Goal: Task Accomplishment & Management: Use online tool/utility

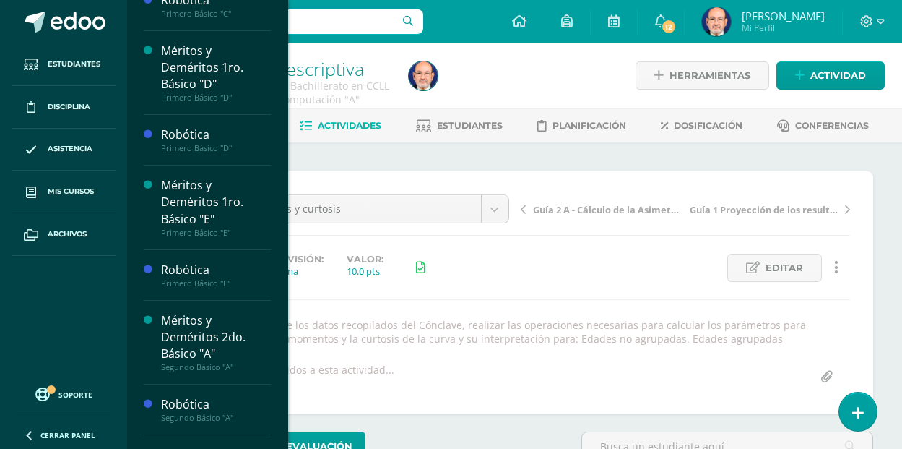
scroll to position [554, 0]
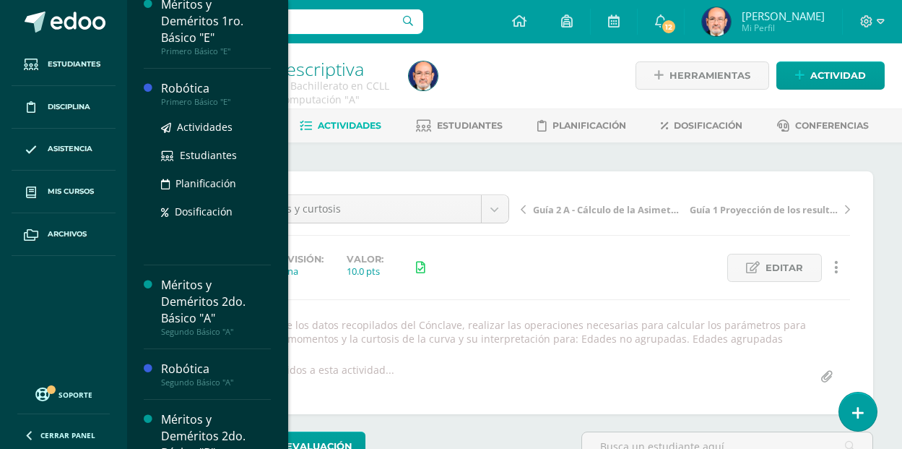
click at [189, 90] on div "Robótica" at bounding box center [216, 88] width 110 height 17
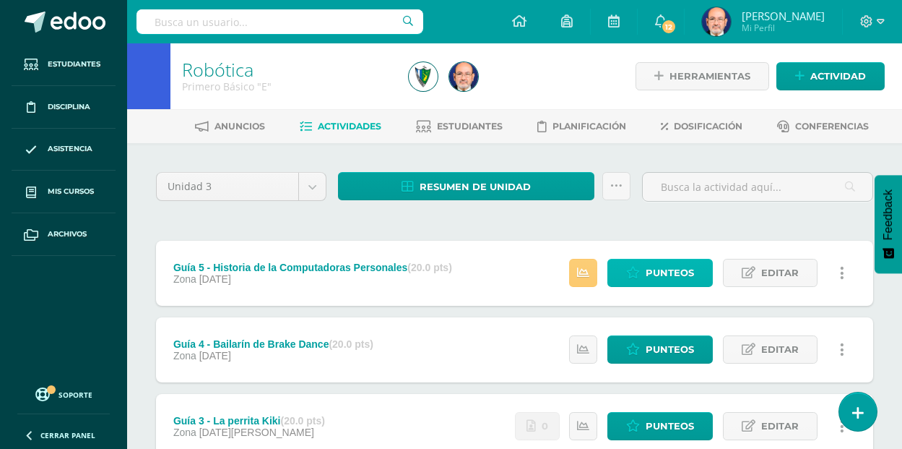
click at [646, 275] on link "Punteos" at bounding box center [660, 273] width 105 height 28
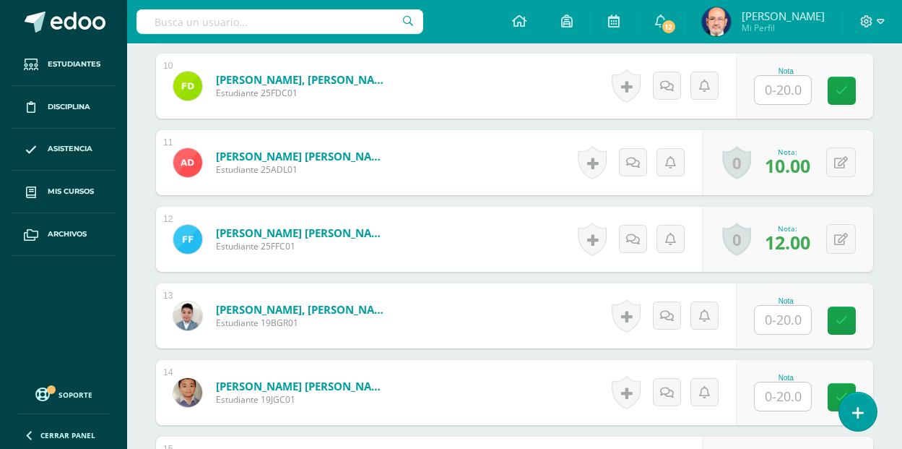
scroll to position [1173, 0]
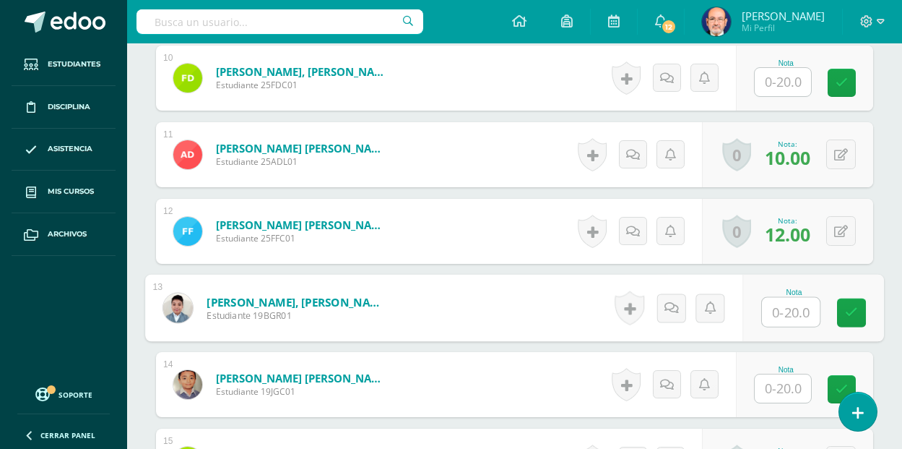
click at [782, 325] on input "text" at bounding box center [791, 312] width 58 height 29
type input "13"
click at [857, 318] on icon at bounding box center [851, 312] width 13 height 12
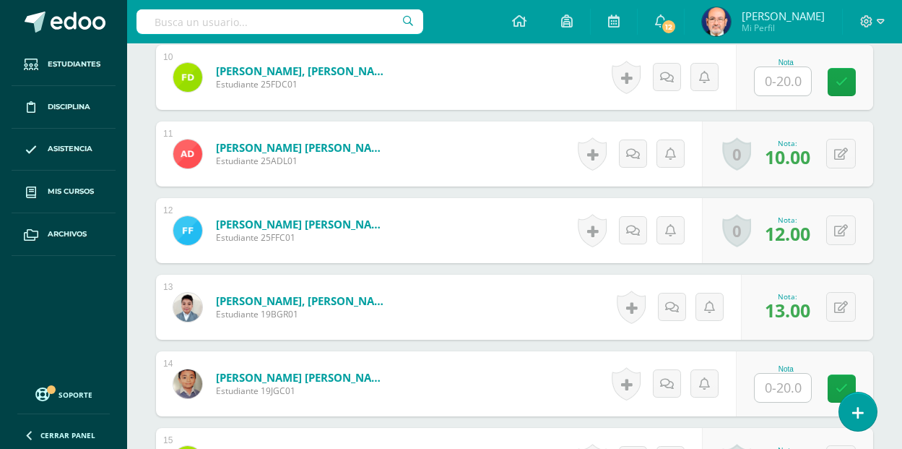
scroll to position [1175, 0]
